Goal: Contribute content

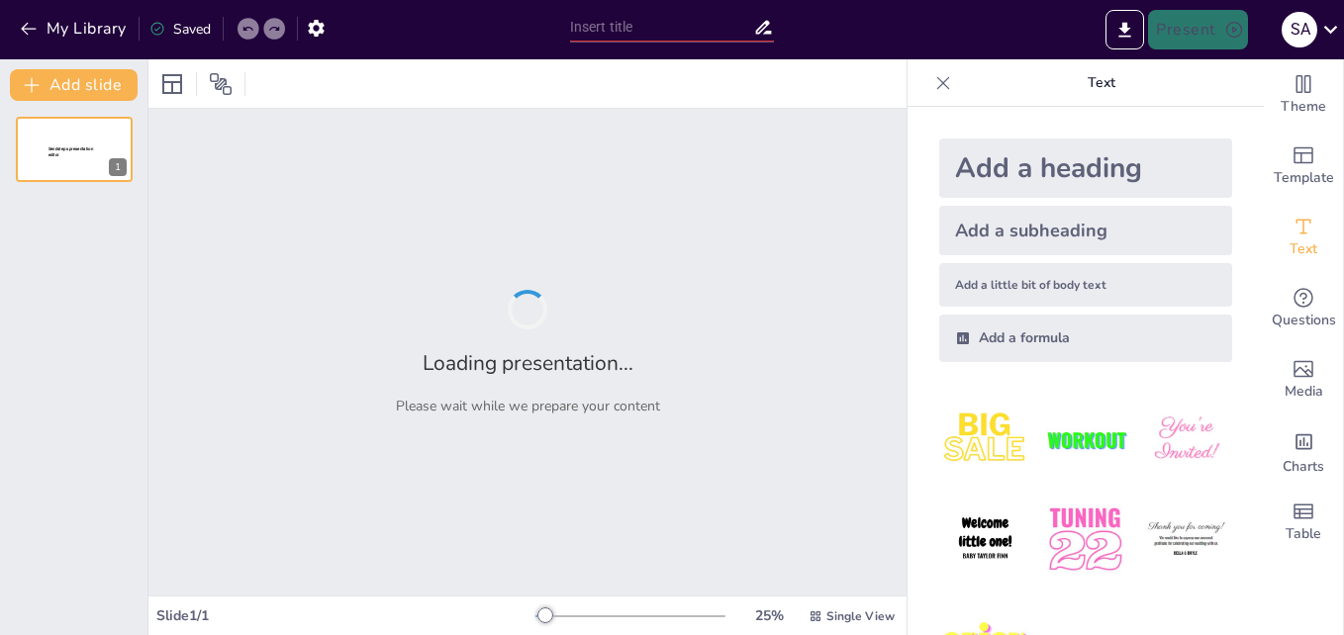
type input "Actualización de Soporte en Claro tv+: Nuevos Flujos y Síntomas"
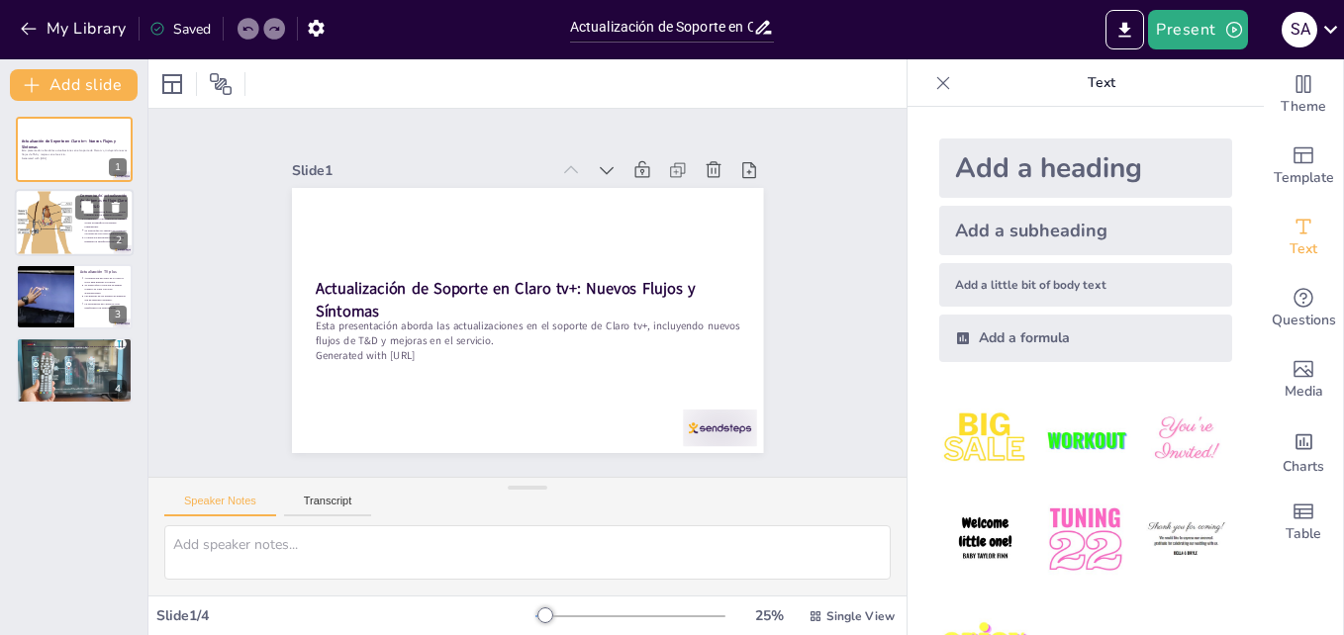
click at [39, 193] on div at bounding box center [44, 223] width 59 height 87
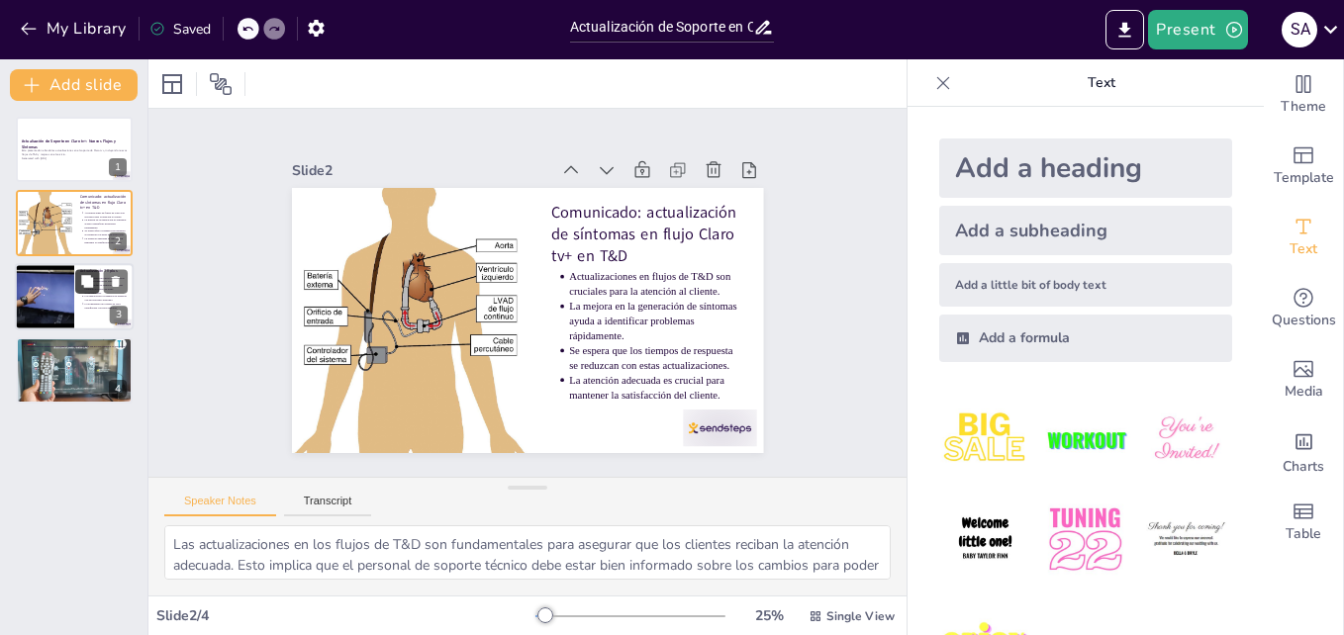
click at [83, 273] on button at bounding box center [87, 281] width 24 height 24
type textarea "La actualización del árbol de Tv plus es un paso crucial para garantizar que el…"
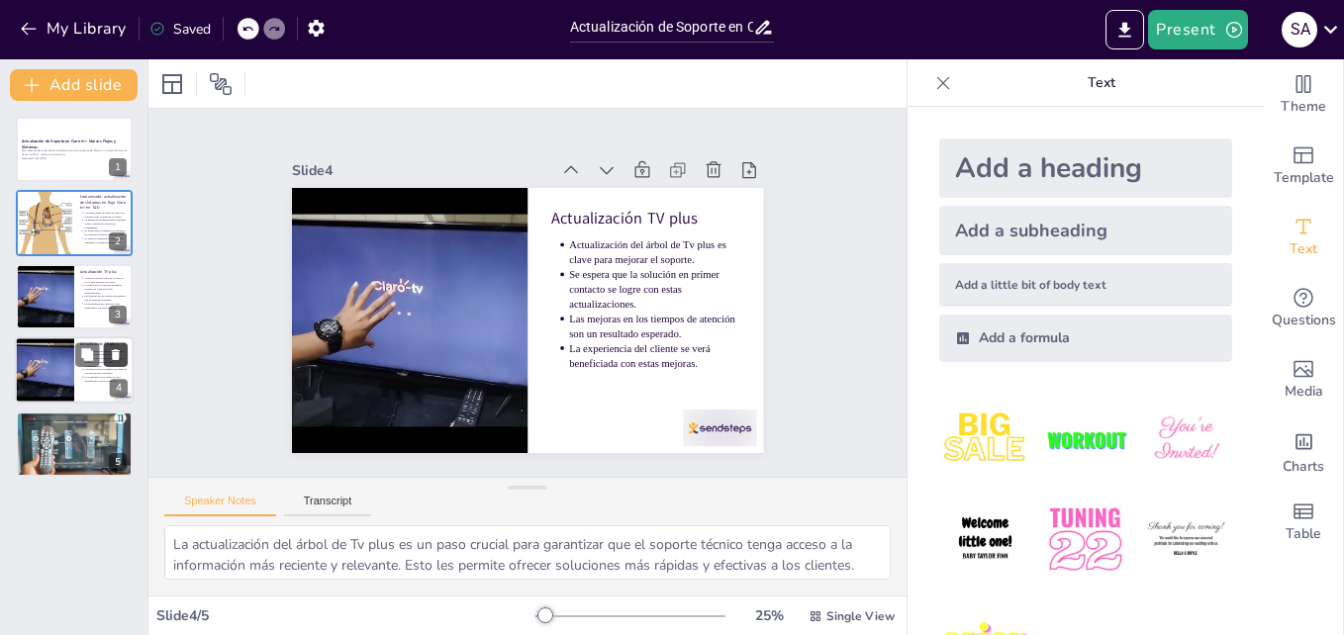
click at [118, 349] on icon at bounding box center [116, 355] width 14 height 14
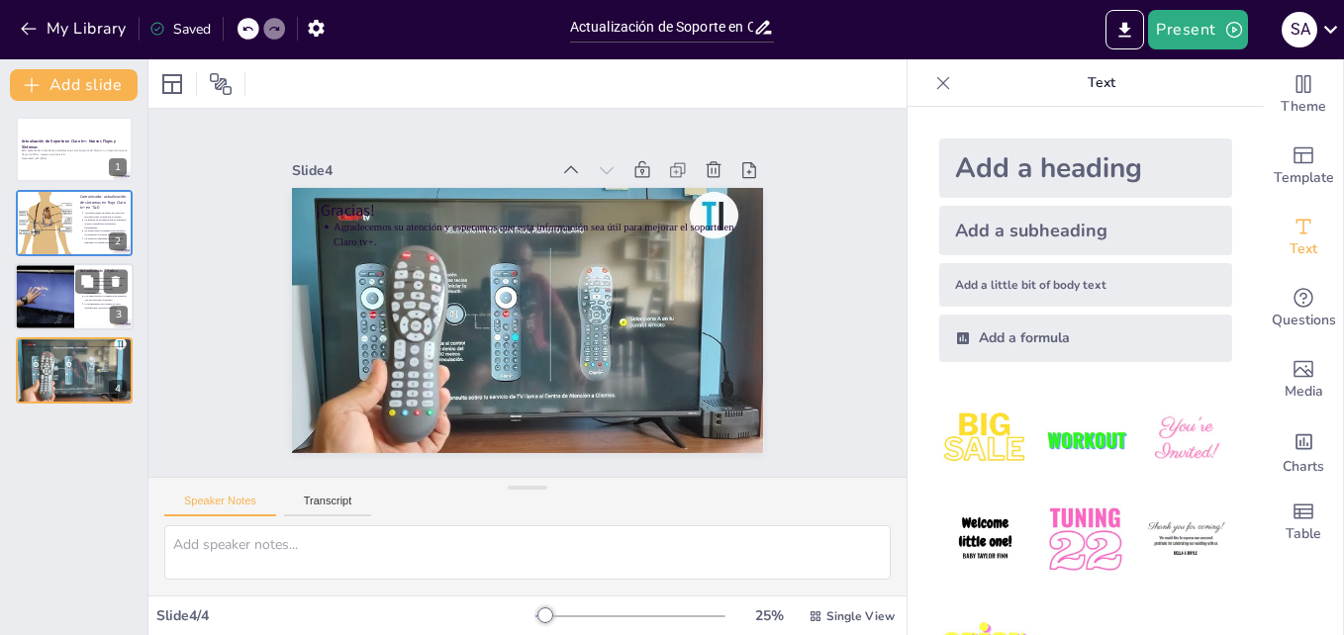
click at [62, 268] on div at bounding box center [44, 296] width 119 height 67
type textarea "La actualización del árbol de Tv plus es un paso crucial para garantizar que el…"
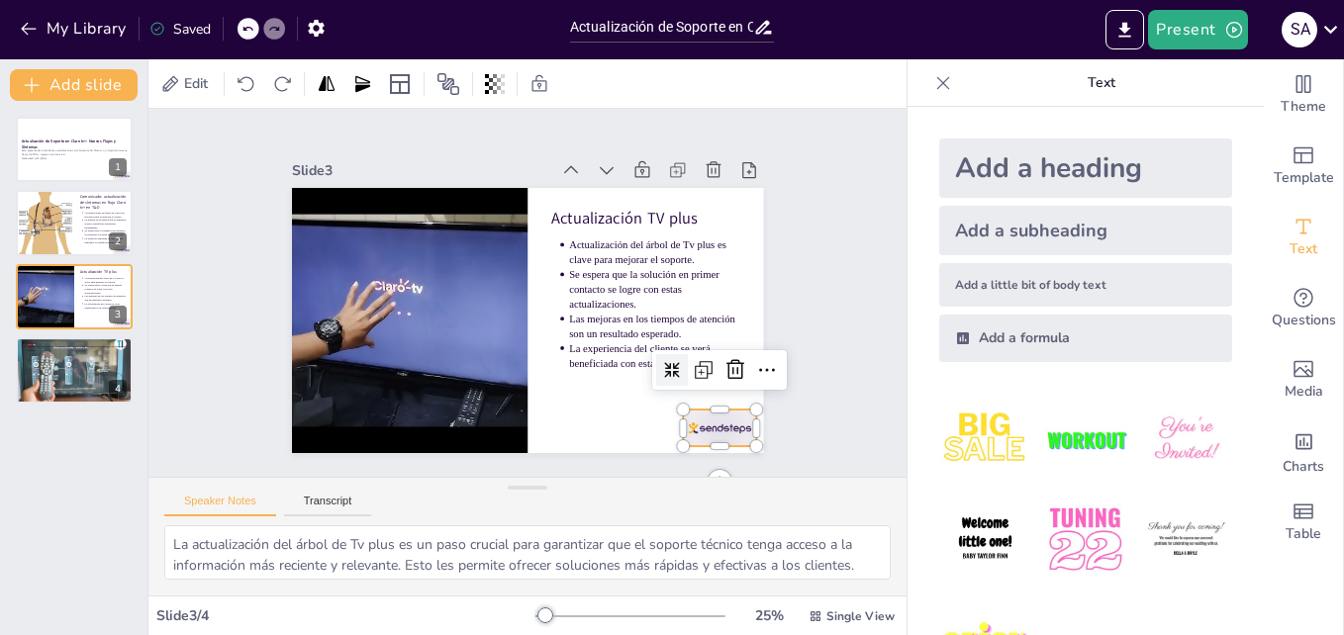
click at [689, 463] on div at bounding box center [648, 494] width 82 height 63
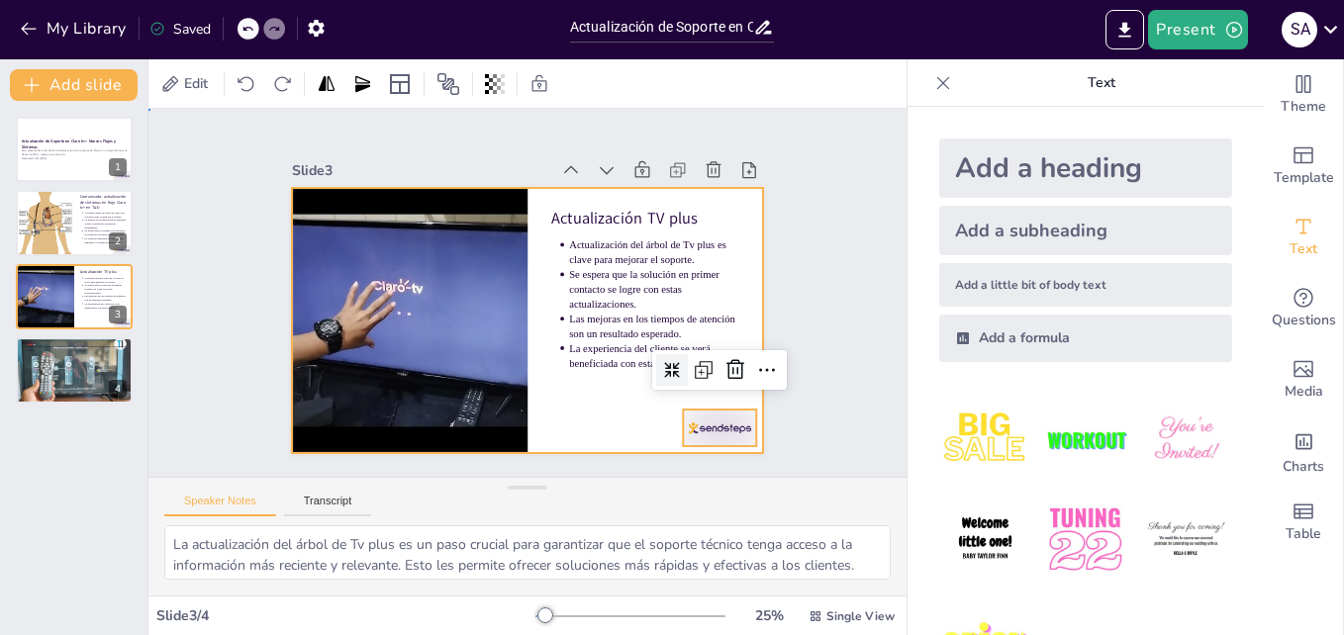
click at [570, 384] on div at bounding box center [518, 320] width 530 height 398
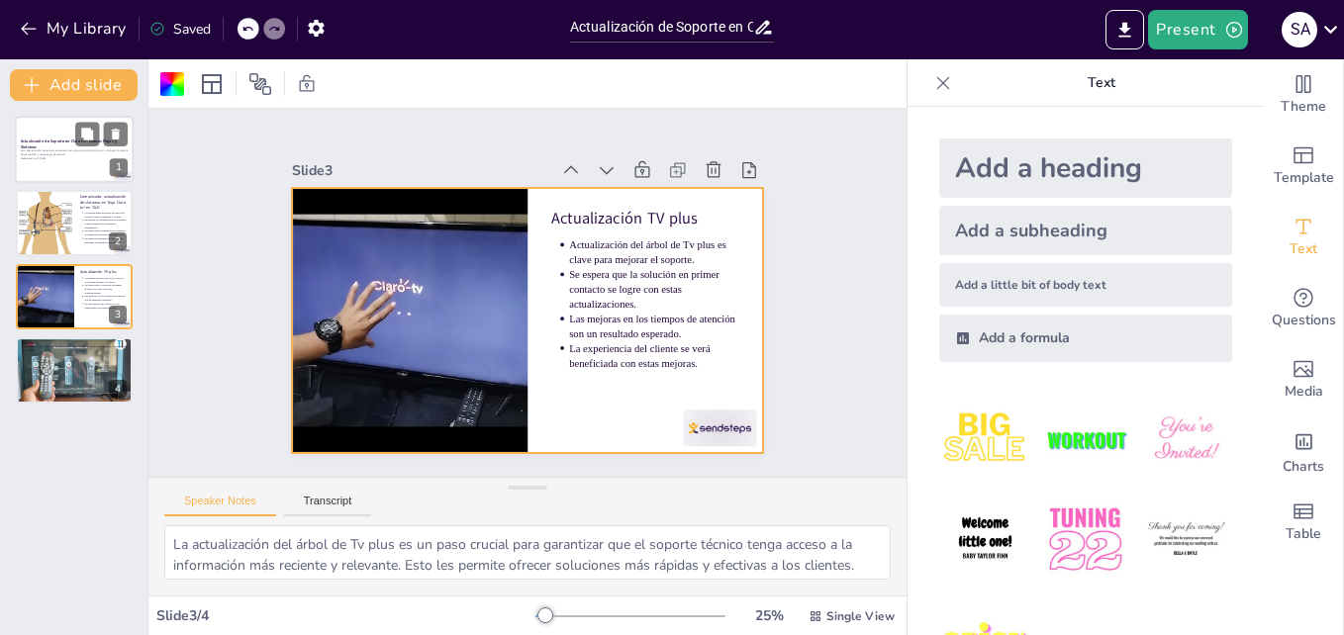
click at [81, 151] on p "Esta presentación aborda las actualizaciones en el soporte de Claro tv+, incluy…" at bounding box center [74, 153] width 107 height 8
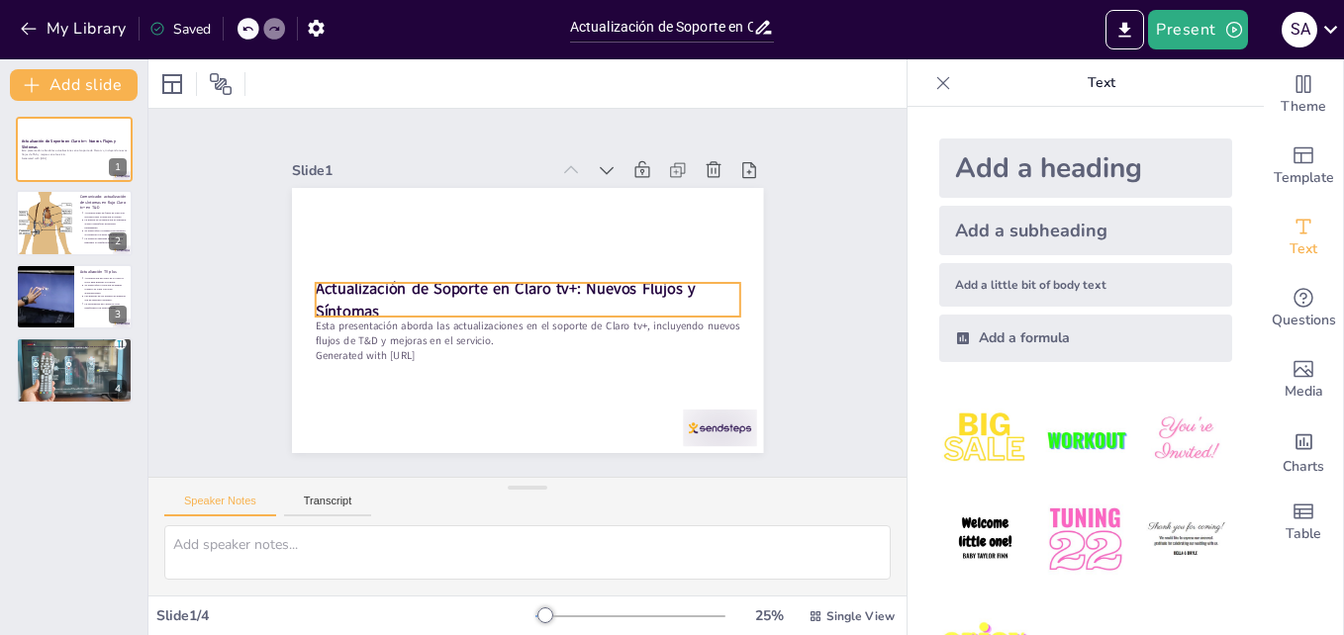
click at [513, 286] on strong "Actualización de Soporte en Claro tv+: Nuevos Flujos y Síntomas" at bounding box center [504, 280] width 364 height 174
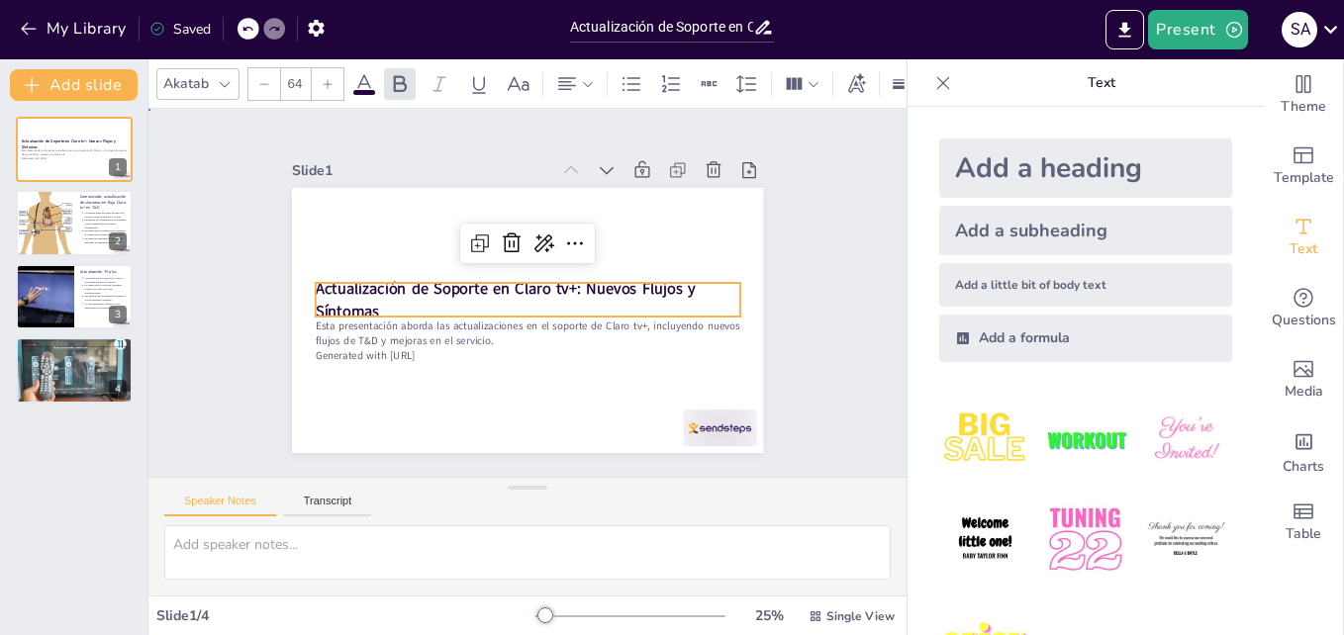
click at [780, 296] on div "Slide 1 Actualización de Soporte en Claro tv+: Nuevos Flujos y Síntomas Esta pr…" at bounding box center [527, 292] width 653 height 485
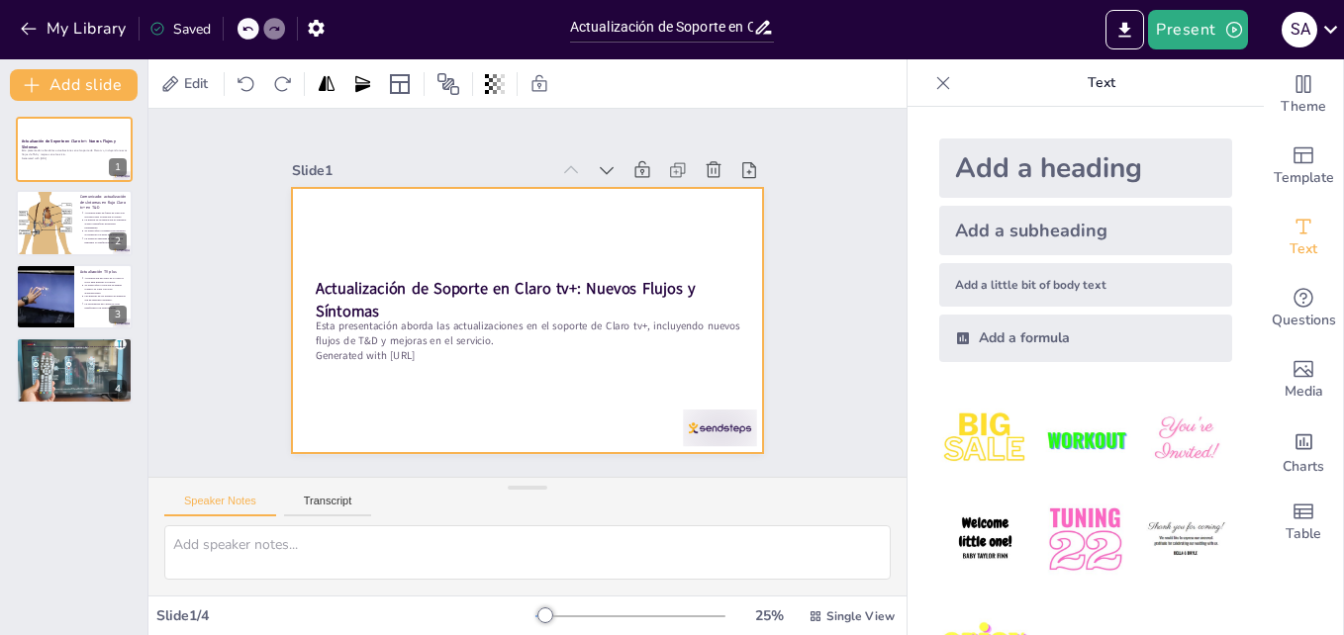
click at [640, 220] on div at bounding box center [510, 315] width 537 height 492
click at [1100, 171] on div "Add a heading" at bounding box center [1085, 168] width 293 height 59
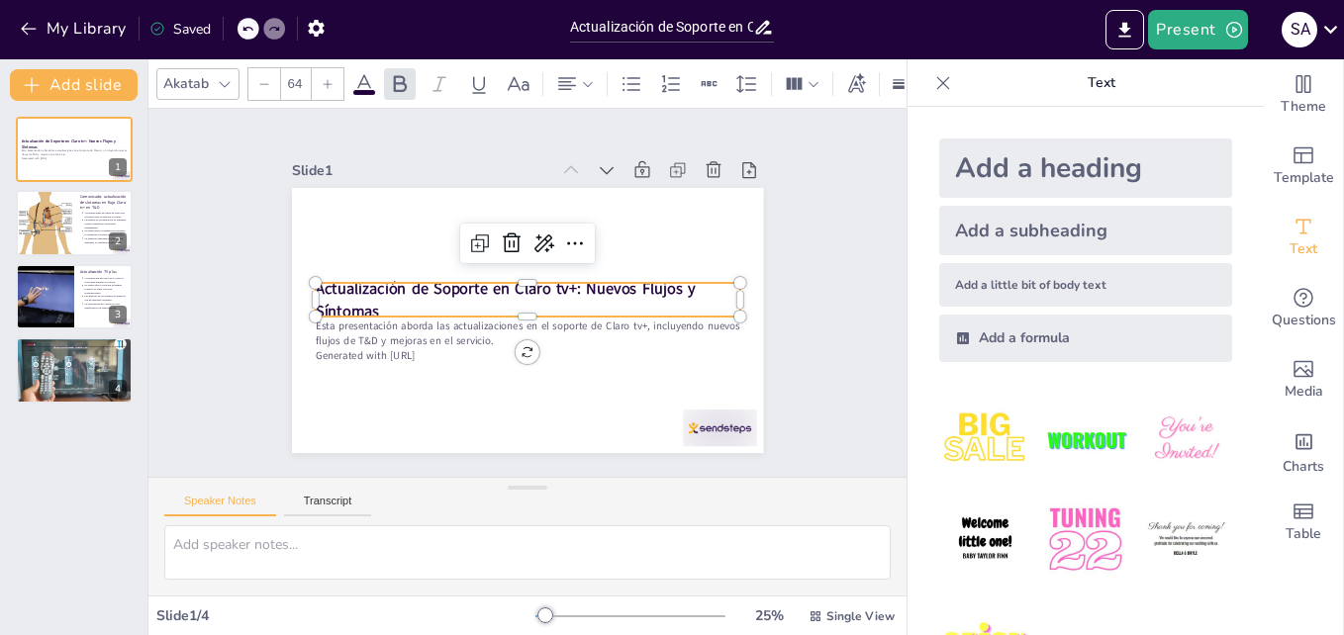
click at [647, 292] on strong "Actualización de Soporte en Claro tv+: Nuevos Flujos y Síntomas" at bounding box center [504, 283] width 374 height 138
click at [781, 210] on div "Slide 1 Actualización de Soporte en Claro tv+: Nuevos Flujos y Síntomas Esta pr…" at bounding box center [527, 293] width 662 height 530
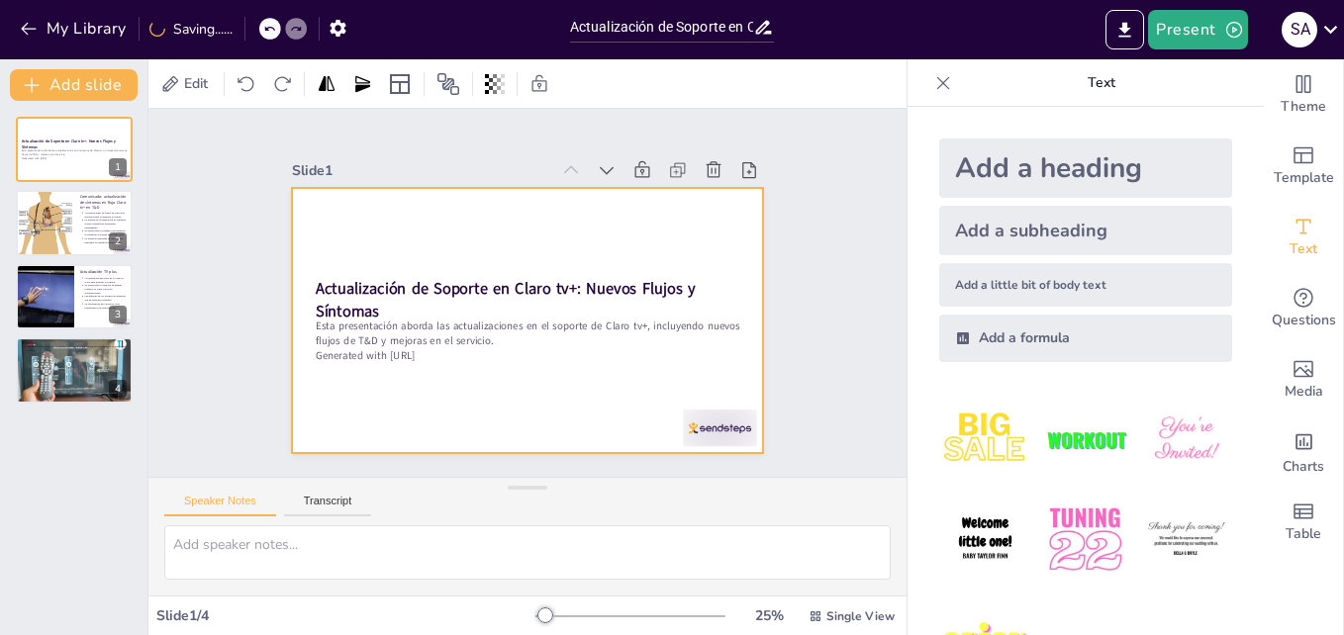
click at [695, 238] on div at bounding box center [518, 320] width 530 height 398
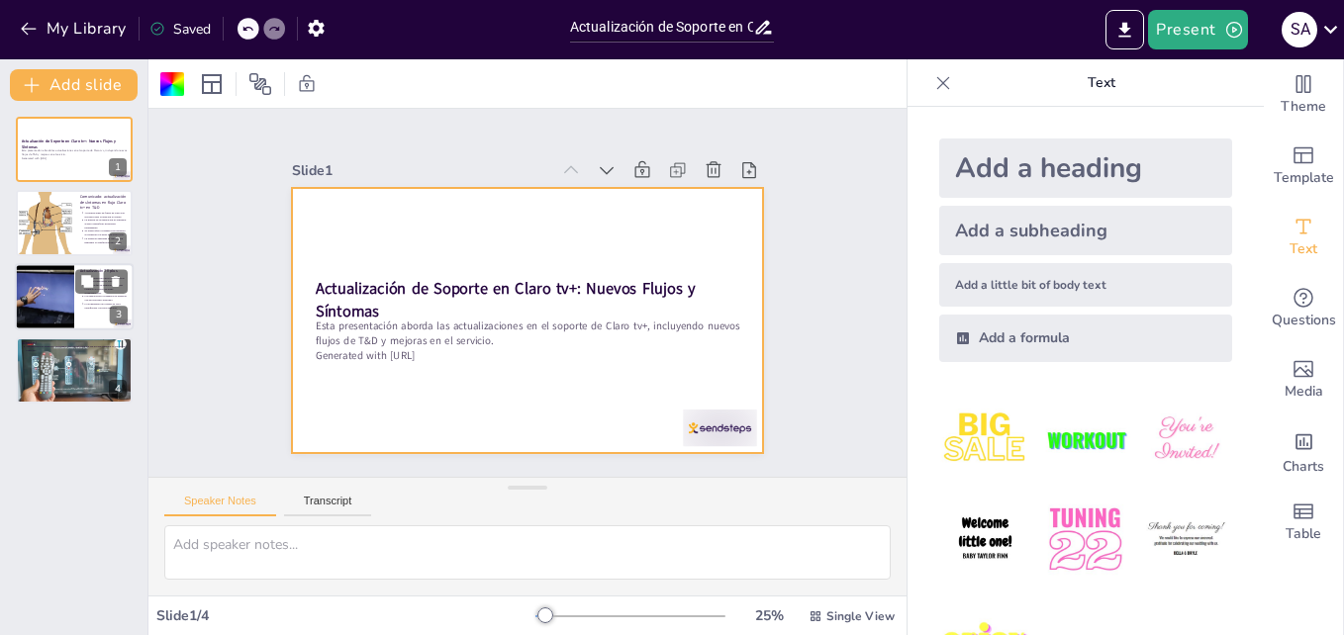
click at [66, 290] on div at bounding box center [44, 296] width 119 height 67
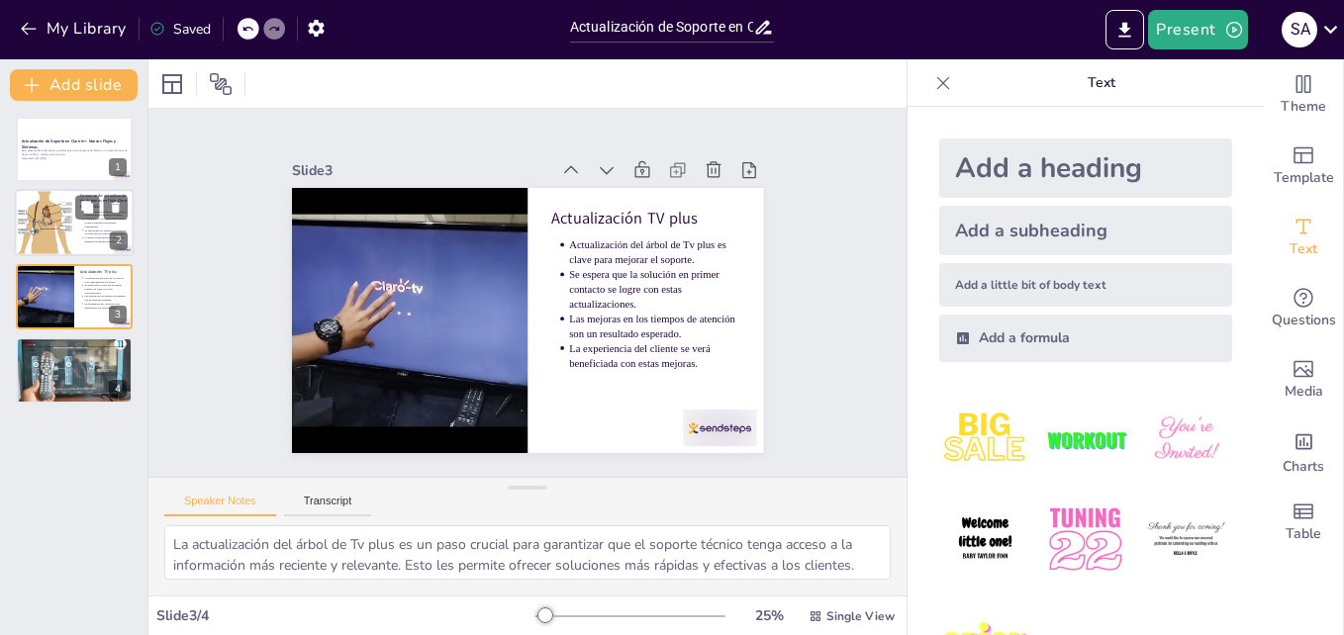
click at [58, 238] on div at bounding box center [44, 223] width 59 height 87
type textarea "Las actualizaciones en los flujos de T&D son fundamentales para asegurar que lo…"
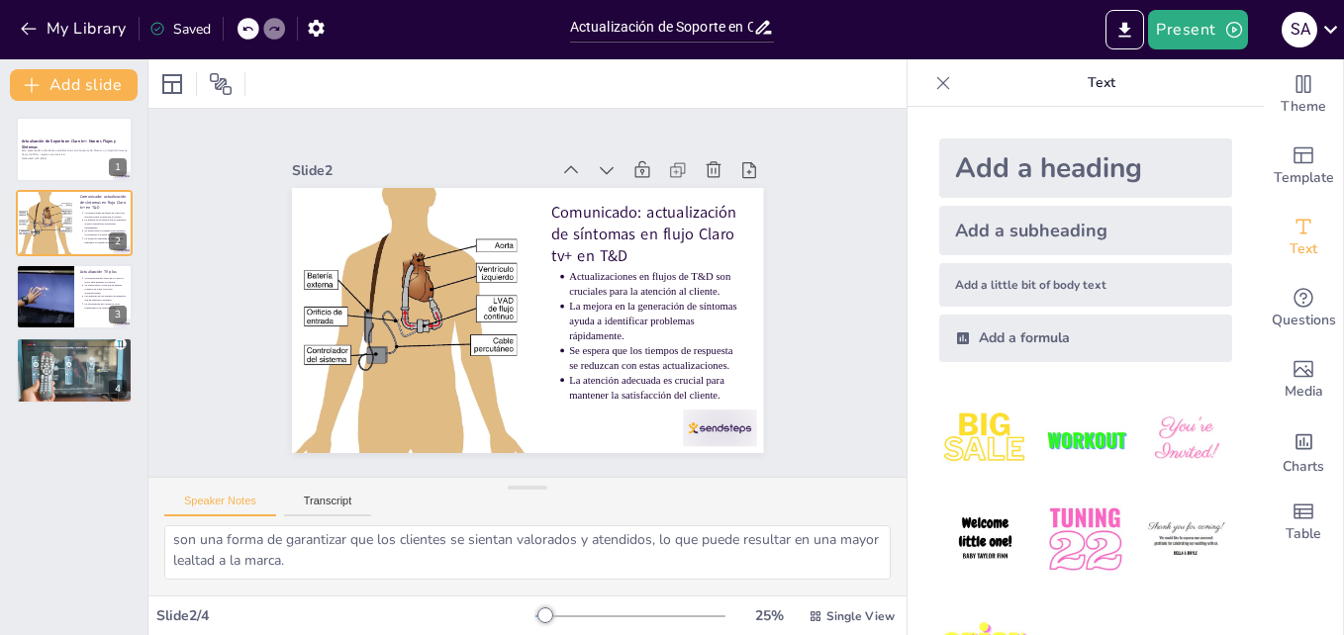
scroll to position [15, 0]
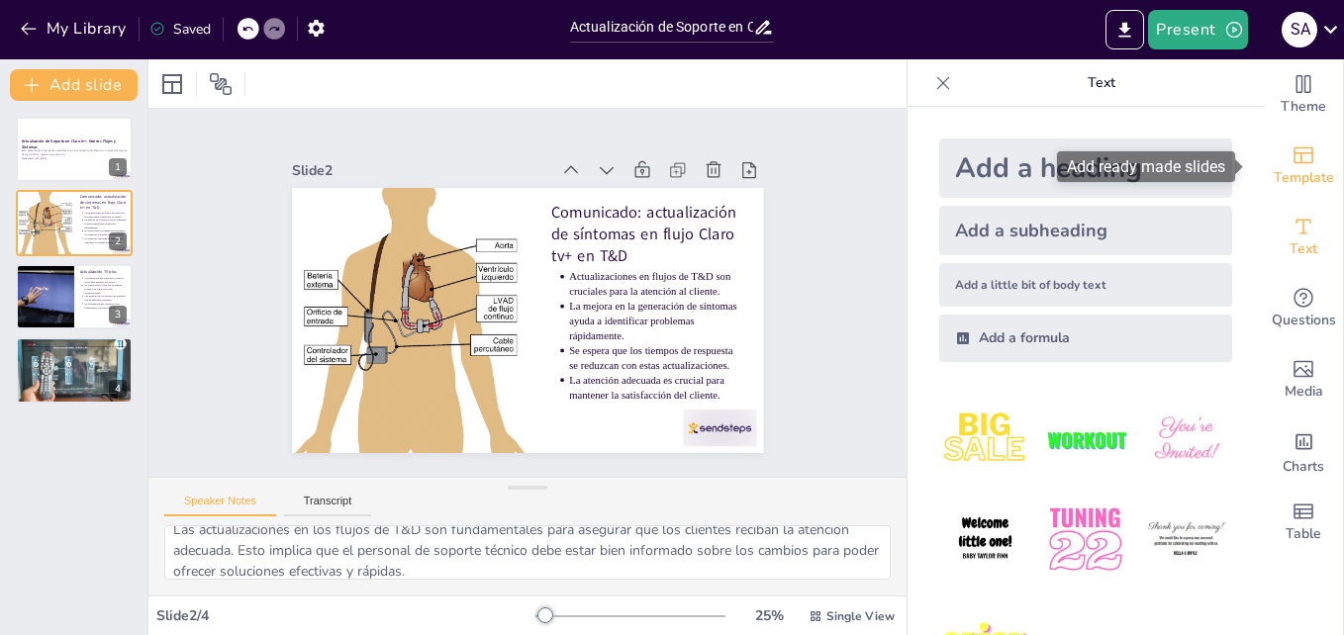
click at [1299, 201] on div "Template" at bounding box center [1303, 166] width 79 height 71
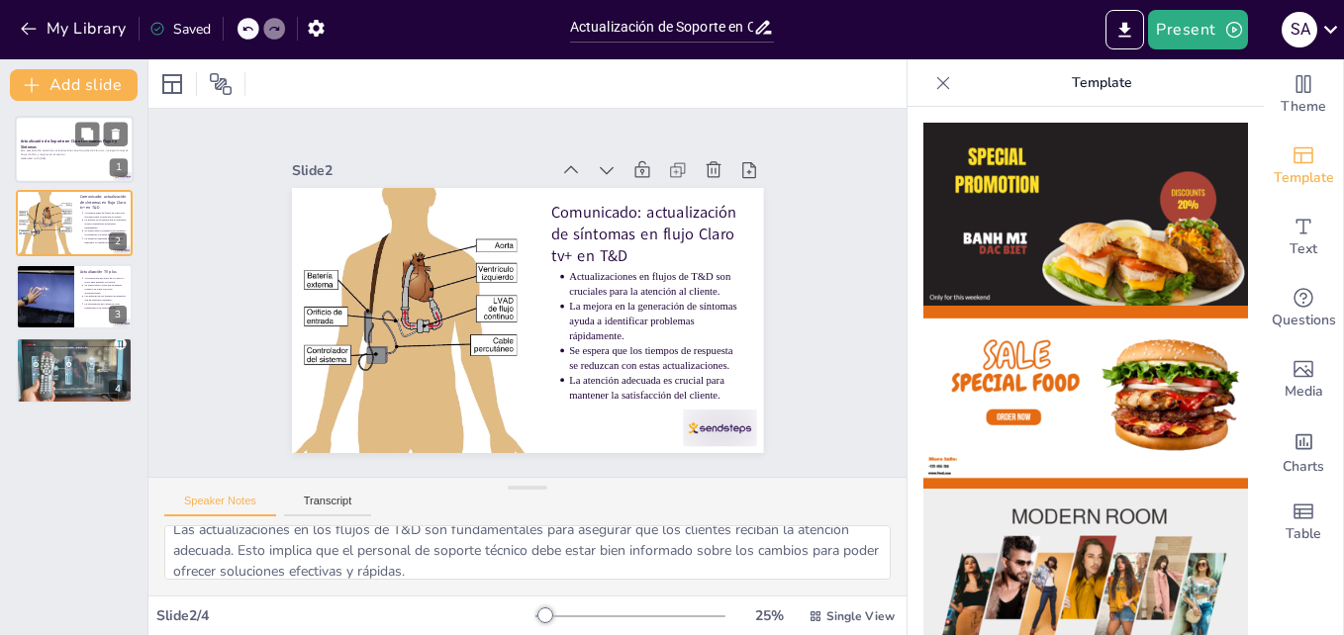
click at [71, 156] on p "Esta presentación aborda las actualizaciones en el soporte de Claro tv+, incluy…" at bounding box center [74, 153] width 107 height 8
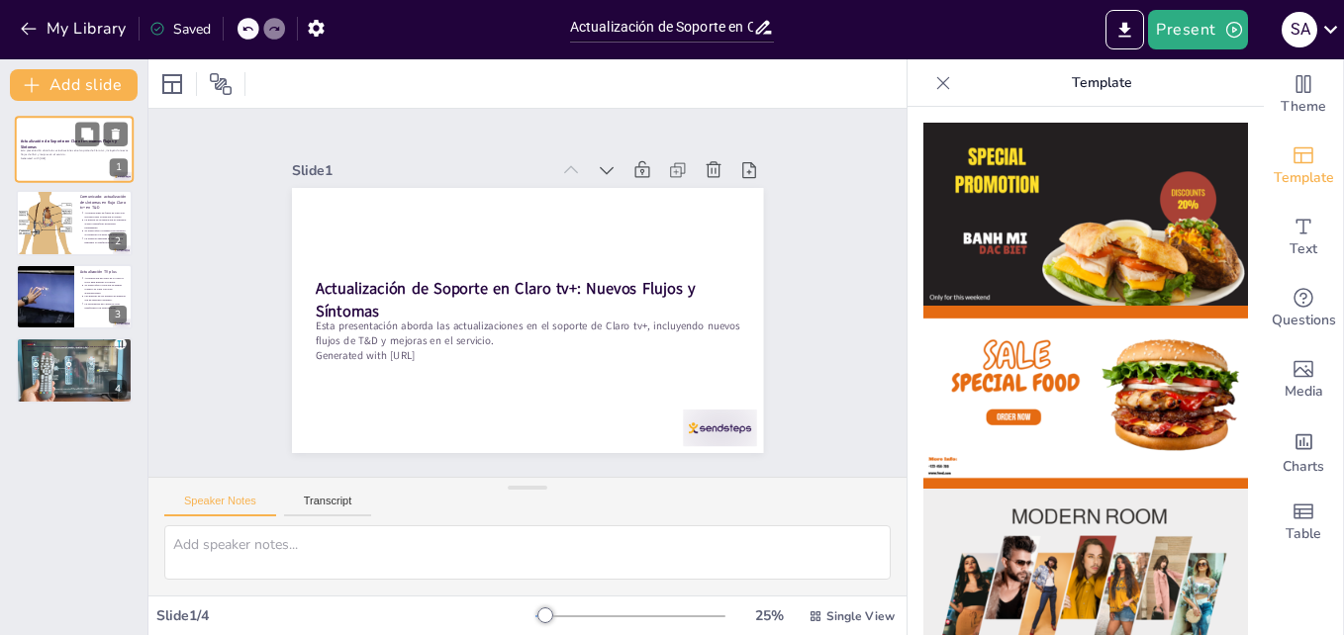
scroll to position [0, 0]
click at [1046, 158] on img at bounding box center [1085, 214] width 325 height 183
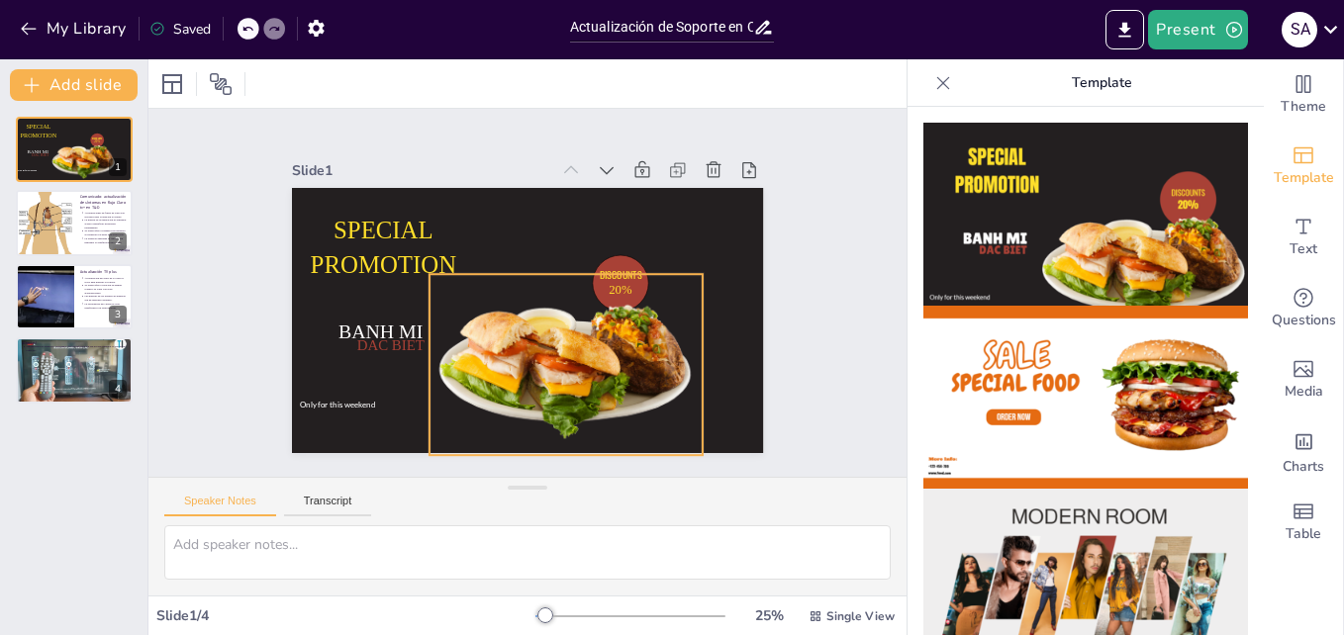
type textarea "La actualización del árbol de Tv plus es un paso crucial para garantizar que el…"
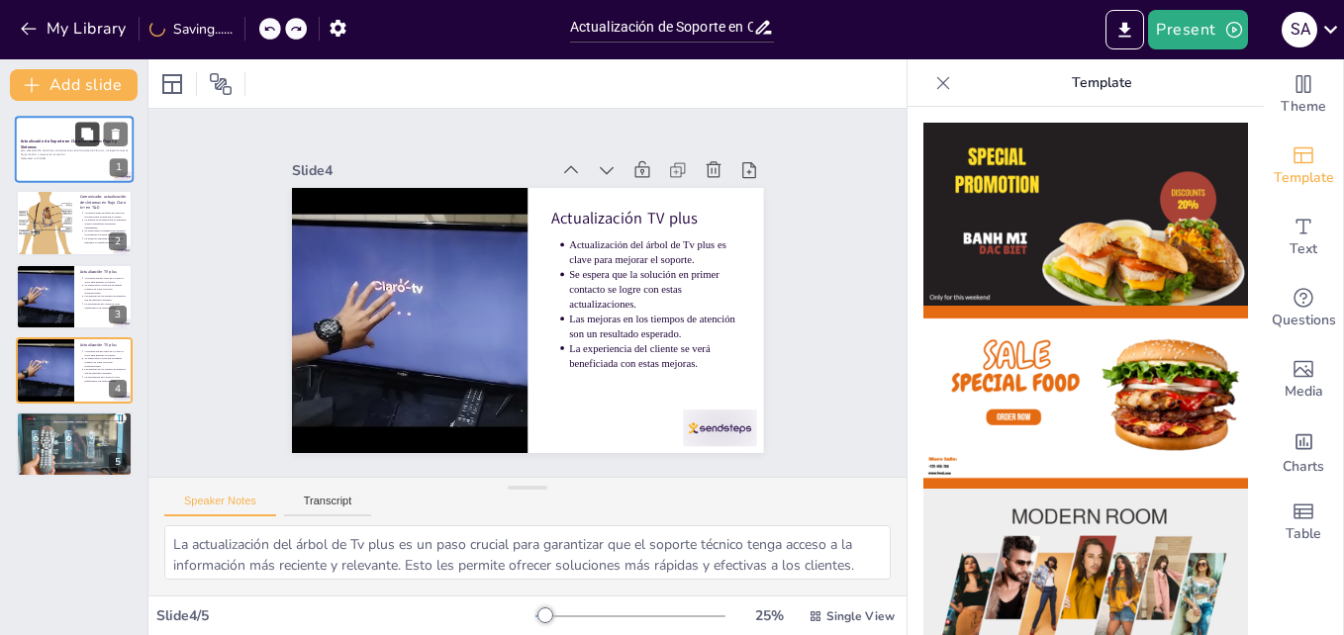
click at [78, 136] on button at bounding box center [87, 134] width 24 height 24
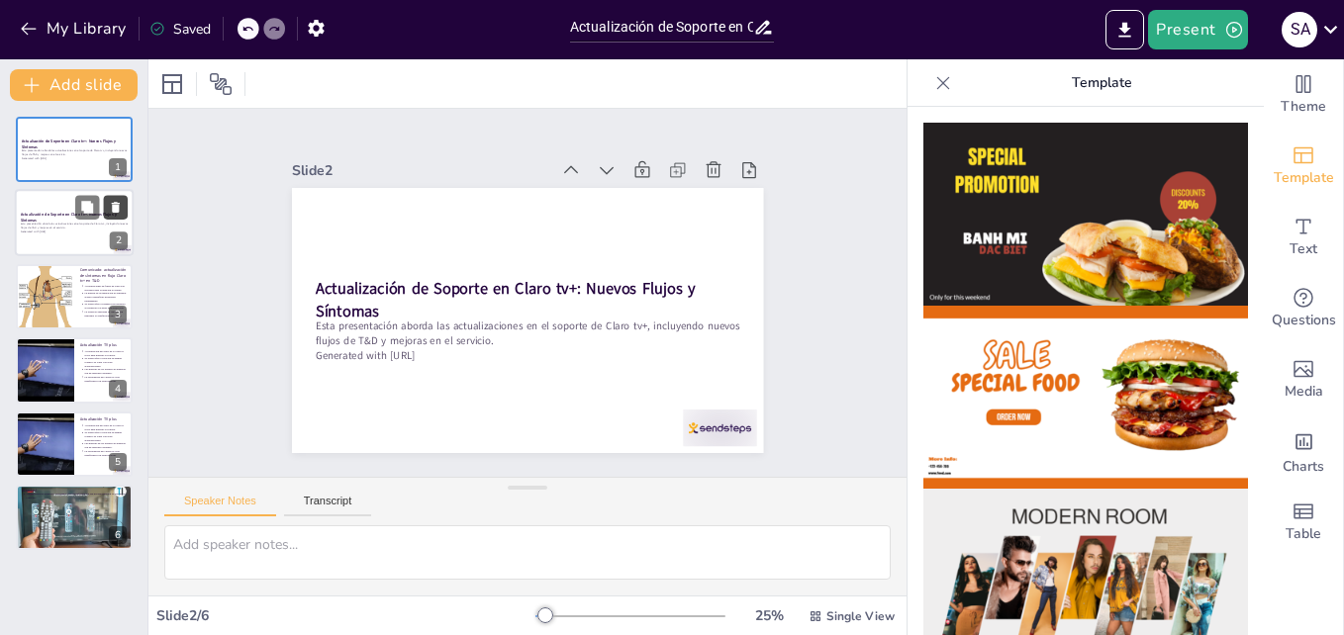
click at [118, 209] on icon at bounding box center [116, 208] width 8 height 11
type textarea "Las actualizaciones en los flujos de T&D son fundamentales para asegurar que lo…"
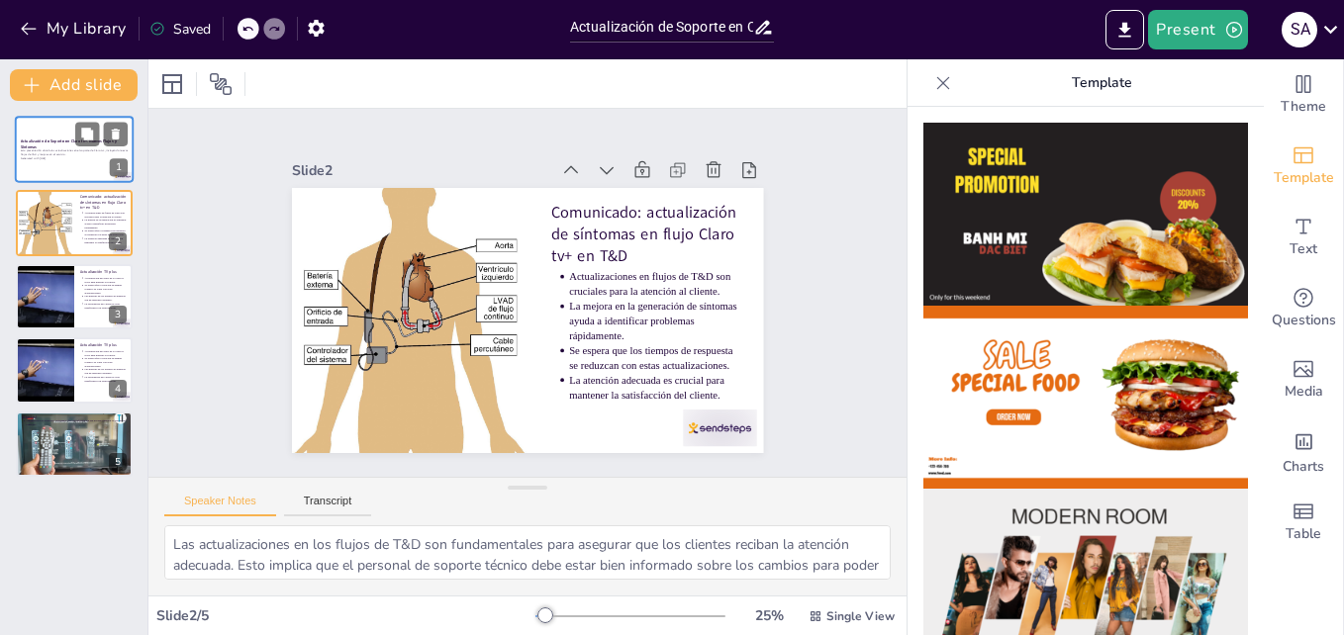
click at [37, 149] on p "Esta presentación aborda las actualizaciones en el soporte de Claro tv+, incluy…" at bounding box center [74, 153] width 107 height 8
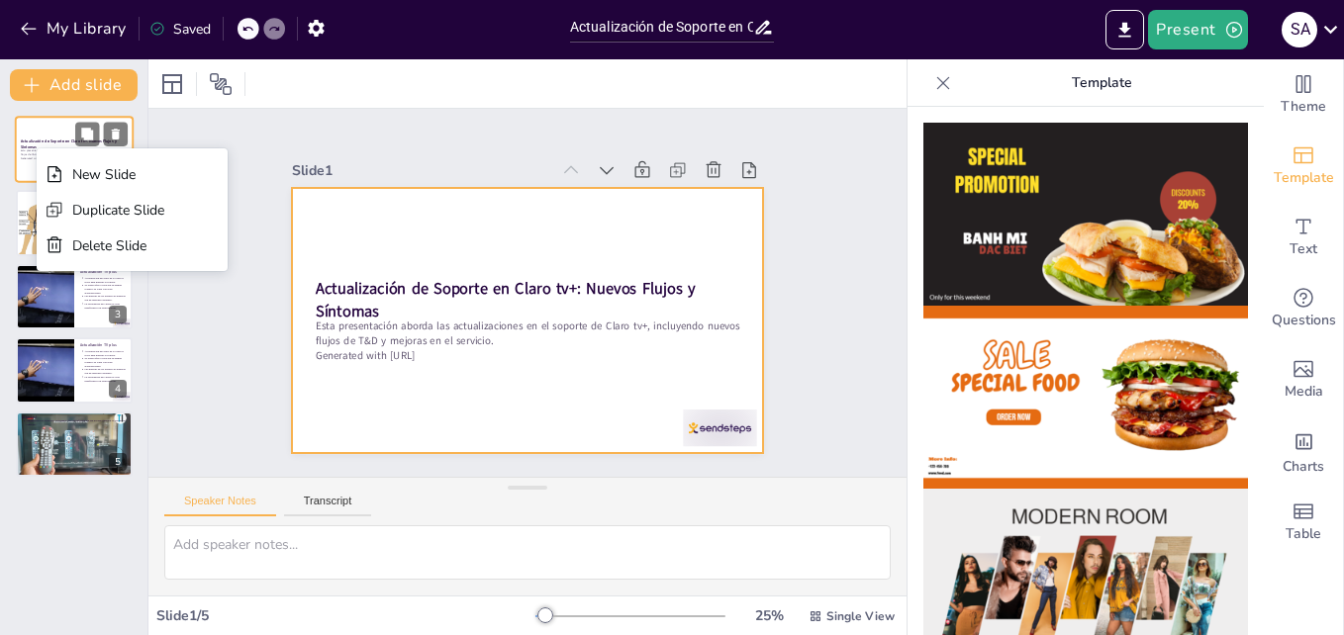
click at [32, 131] on div at bounding box center [74, 149] width 119 height 67
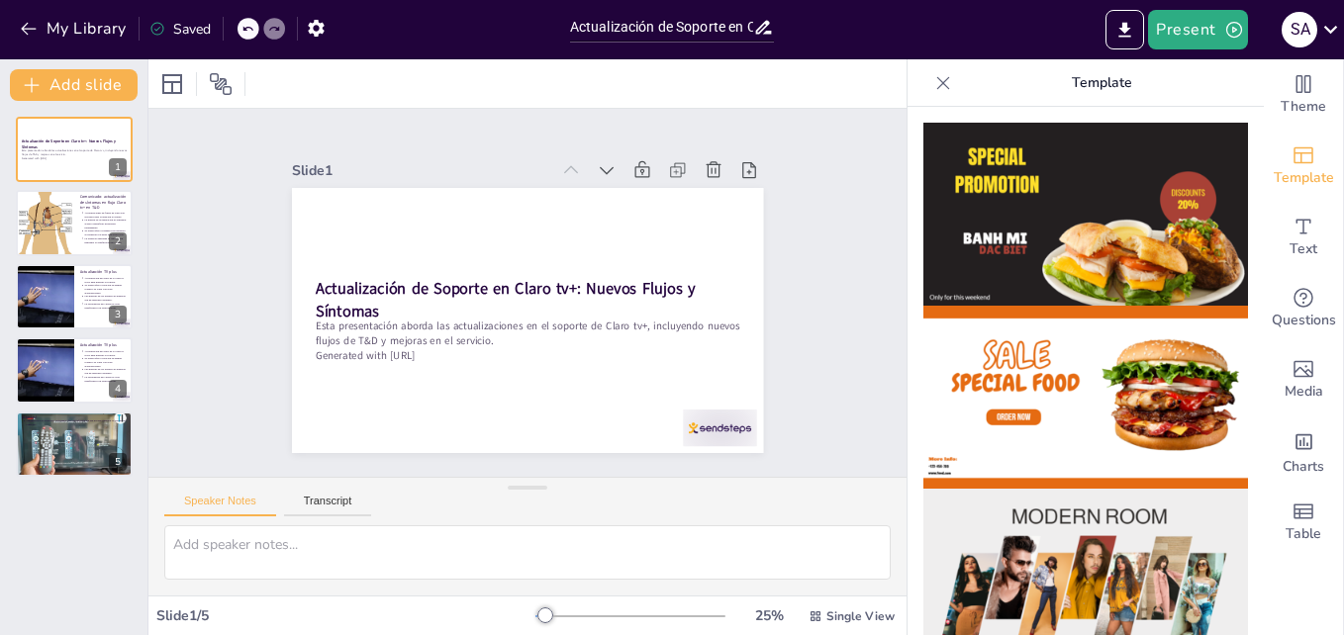
click at [291, 487] on div "Speaker Notes Transcript" at bounding box center [527, 502] width 758 height 48
click at [322, 494] on div "Speaker Notes Transcript" at bounding box center [527, 502] width 758 height 48
click at [325, 501] on button "Transcript" at bounding box center [328, 506] width 88 height 22
click at [245, 510] on button "Speaker Notes" at bounding box center [220, 506] width 112 height 22
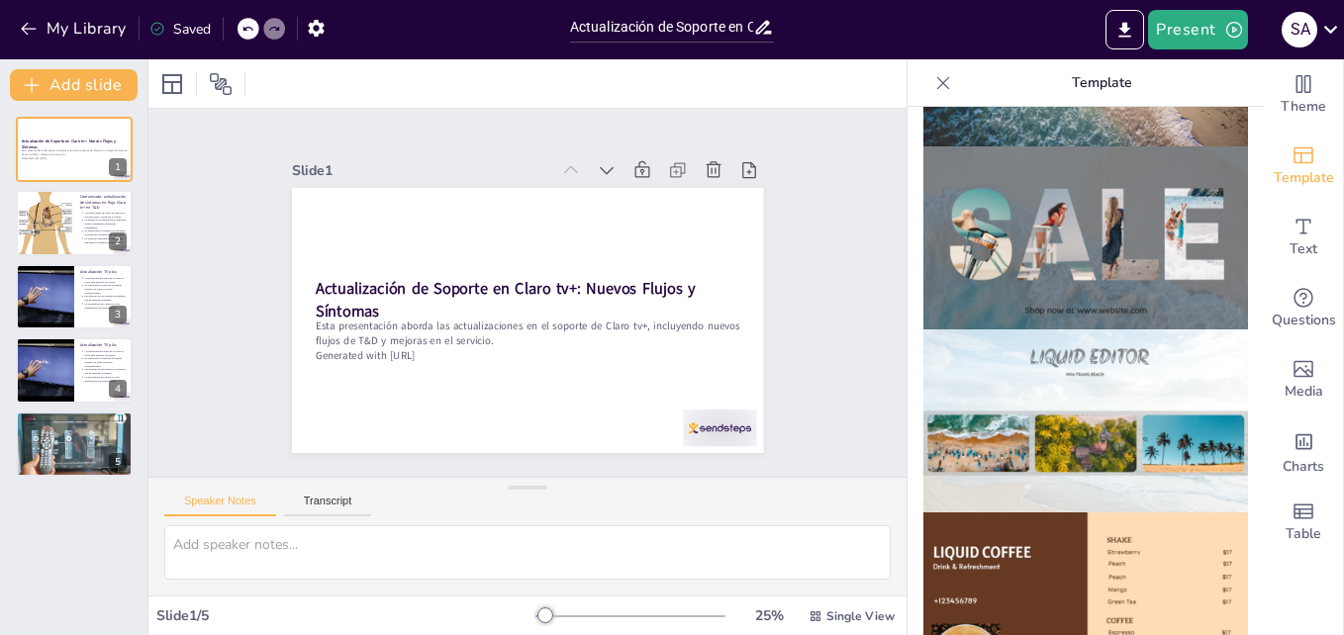
scroll to position [1484, 0]
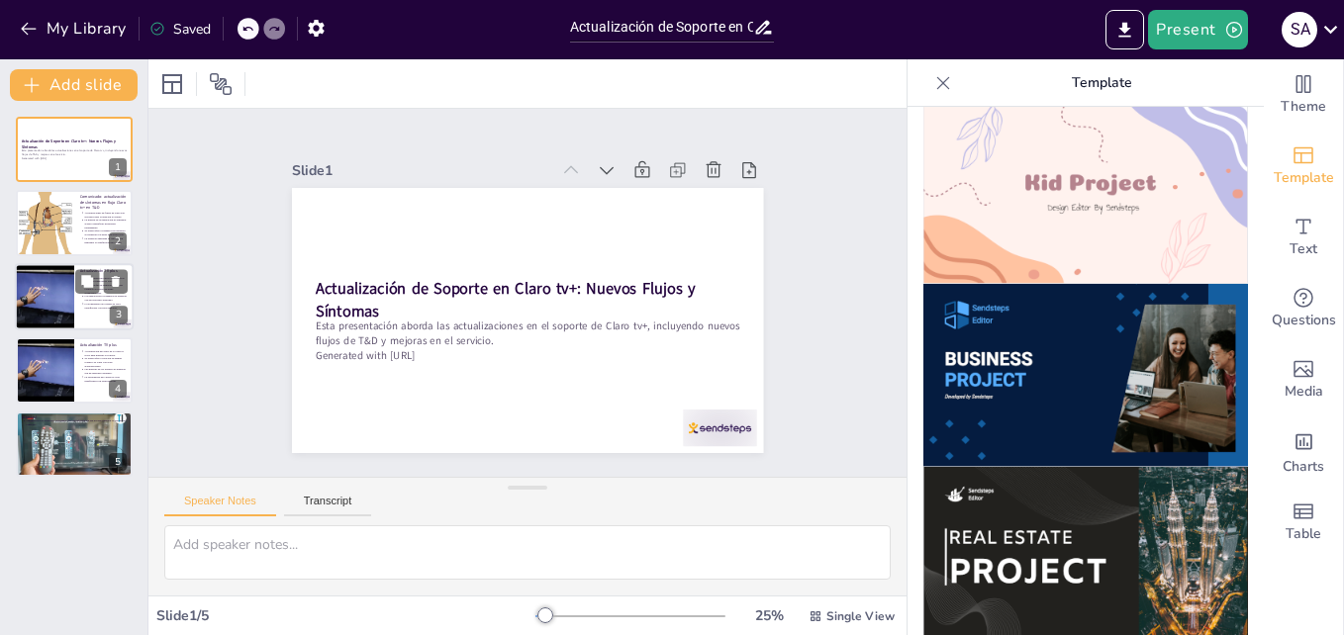
click at [46, 296] on div at bounding box center [44, 296] width 119 height 67
type textarea "La actualización del árbol de Tv plus es un paso crucial para garantizar que el…"
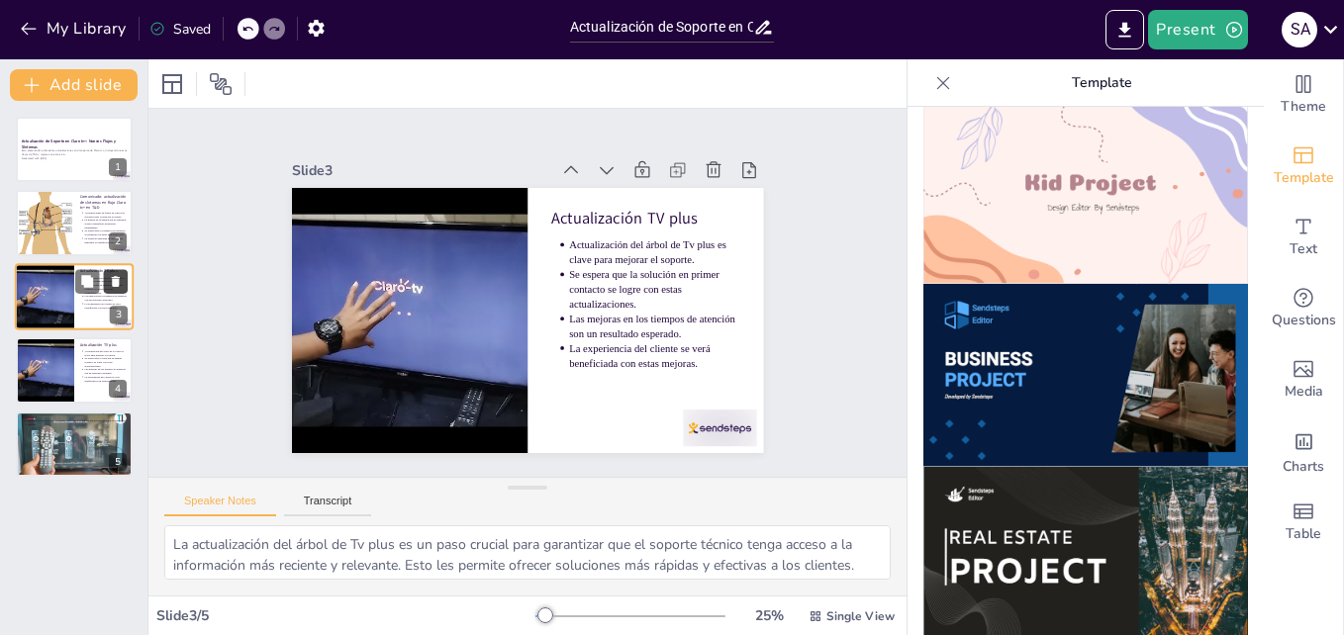
click at [118, 275] on icon at bounding box center [116, 281] width 14 height 14
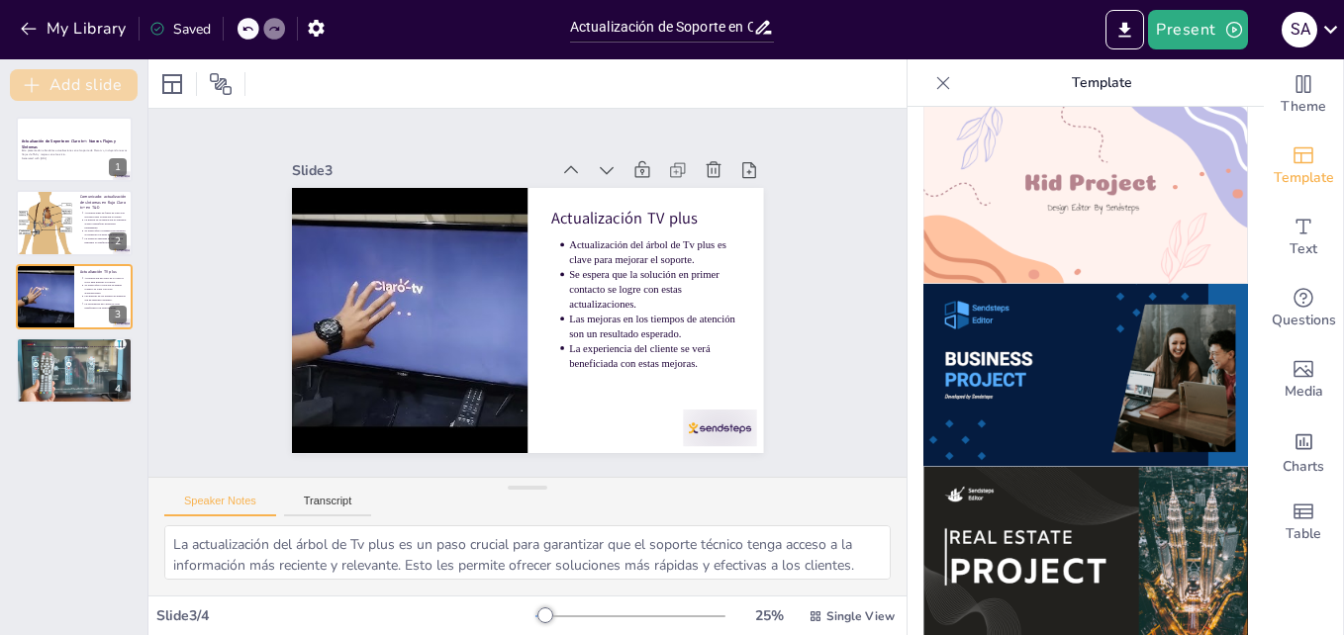
click at [82, 77] on button "Add slide" at bounding box center [74, 85] width 128 height 32
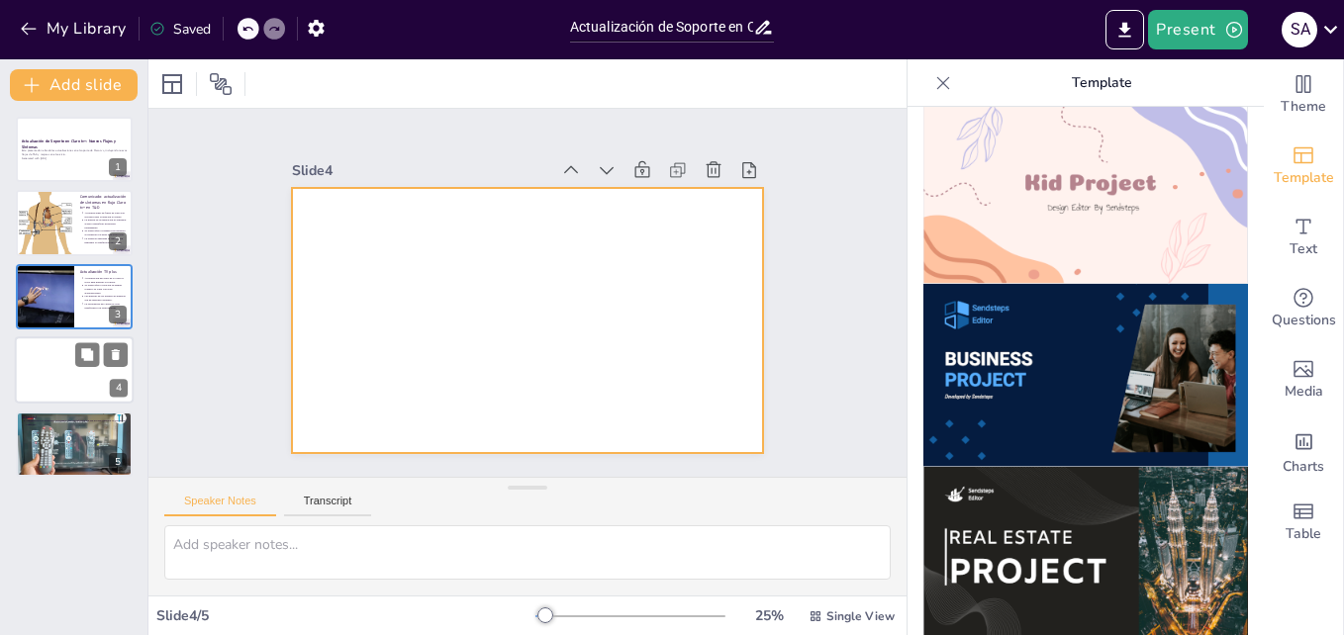
click at [45, 390] on div at bounding box center [74, 369] width 119 height 67
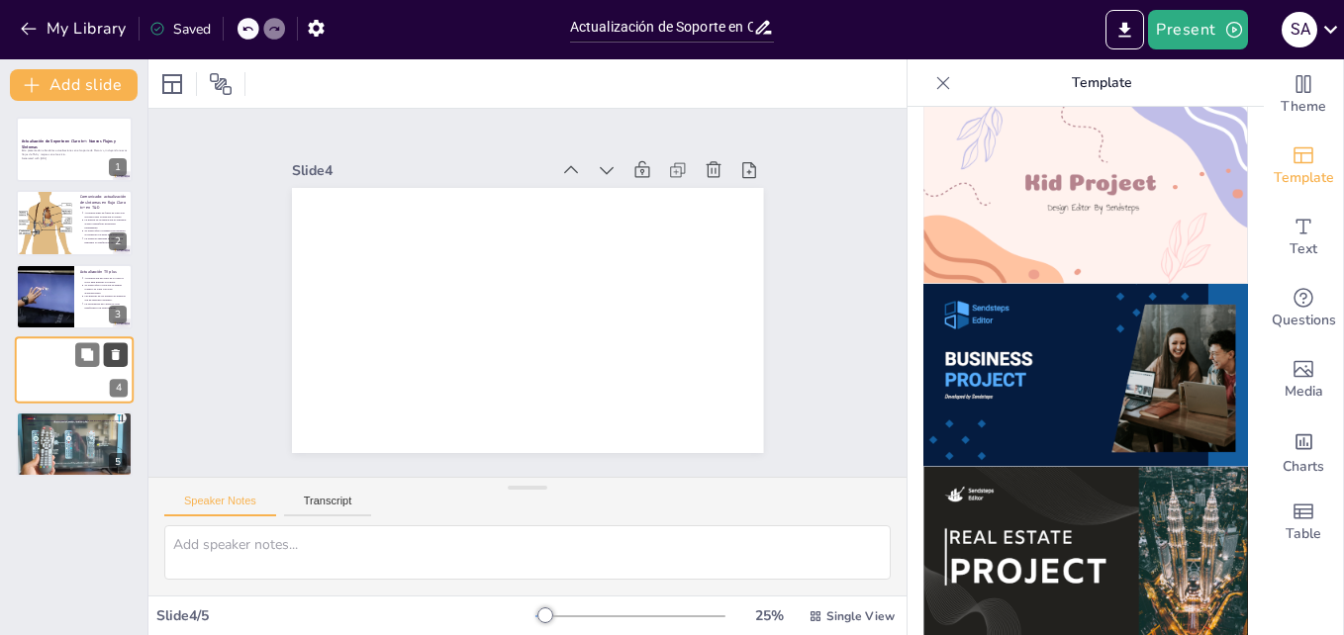
click at [119, 352] on icon at bounding box center [116, 354] width 8 height 11
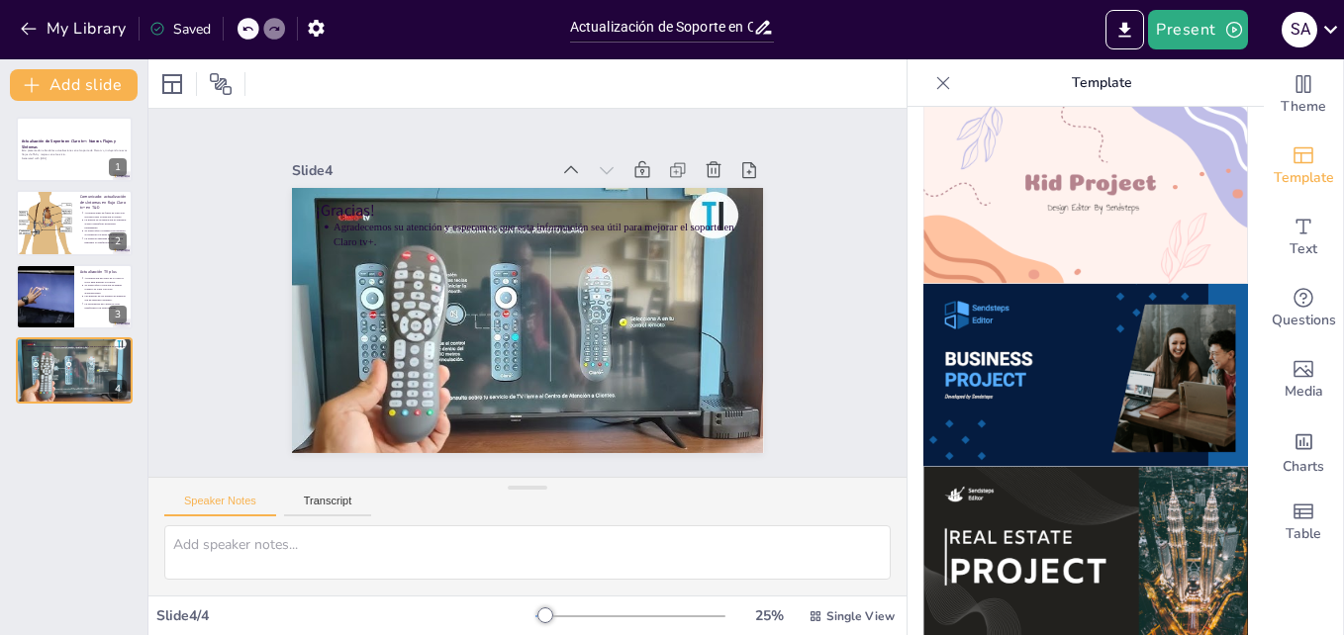
click at [109, 466] on div "Actualización de Soporte en Claro tv+: Nuevos Flujos y Síntomas Esta presentaci…" at bounding box center [73, 368] width 147 height 534
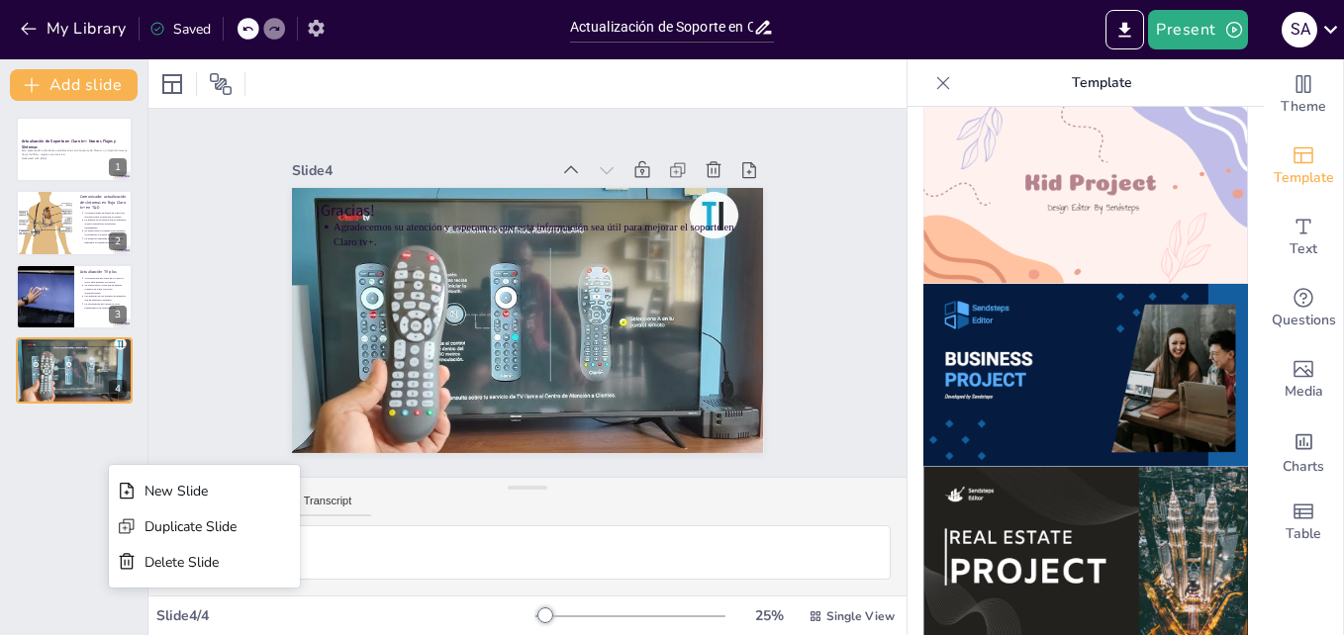
click at [313, 39] on button "button" at bounding box center [316, 28] width 37 height 36
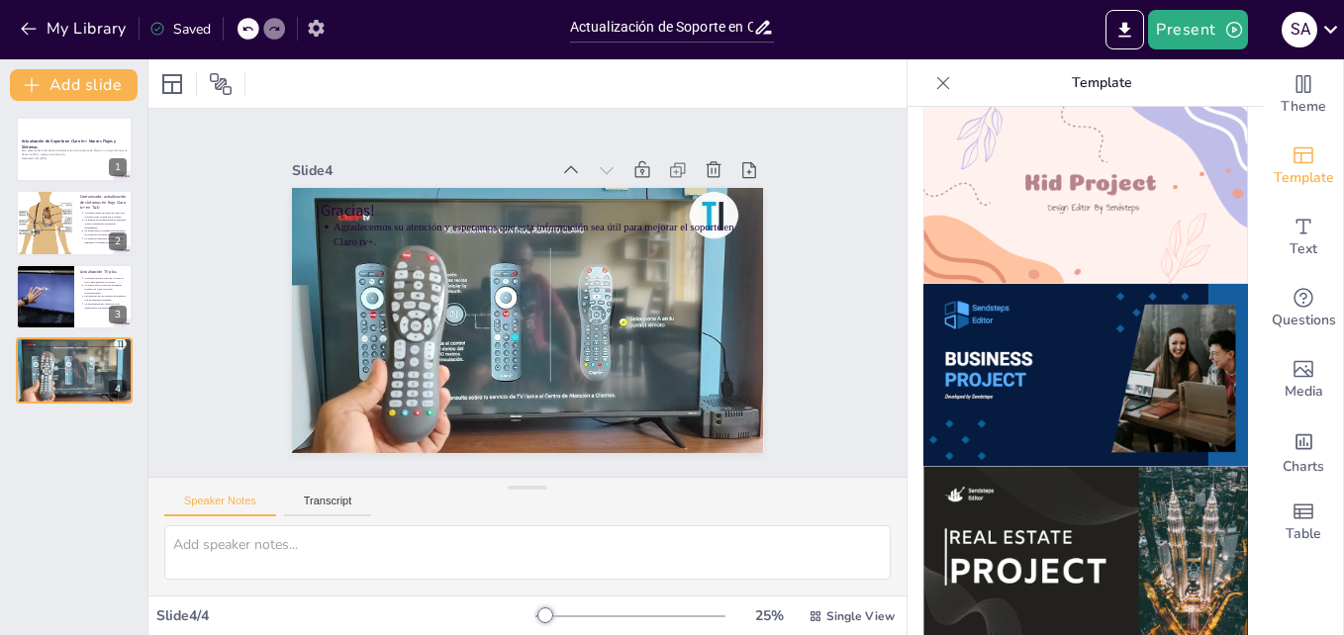
click at [314, 31] on icon "button" at bounding box center [316, 28] width 16 height 17
